Goal: Information Seeking & Learning: Learn about a topic

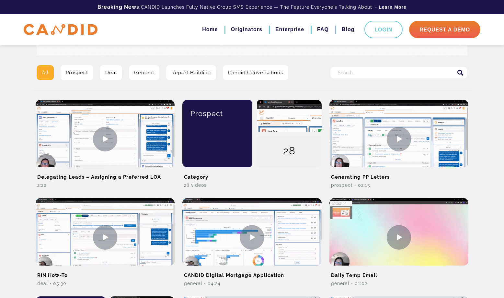
scroll to position [126, 0]
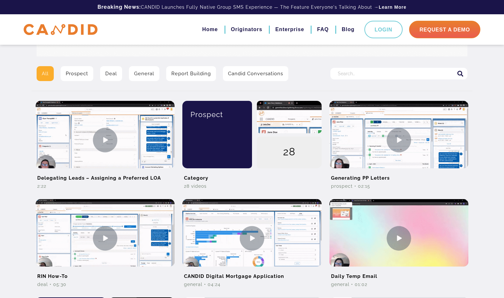
click at [368, 73] on input "Search for:" at bounding box center [398, 74] width 137 height 12
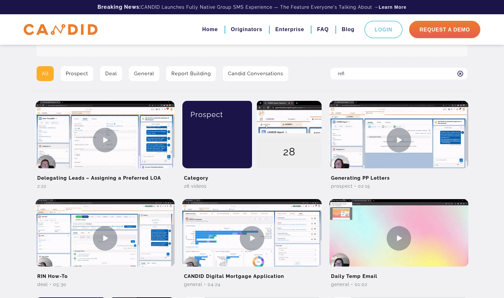
type input "refi"
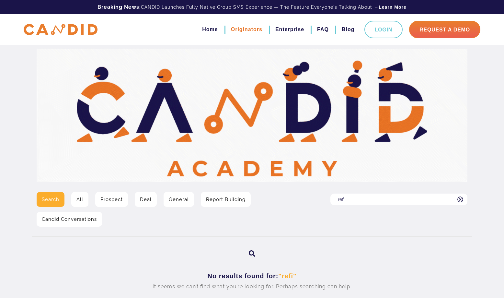
click at [231, 28] on link "Originators" at bounding box center [246, 29] width 31 height 11
